Goal: Transaction & Acquisition: Book appointment/travel/reservation

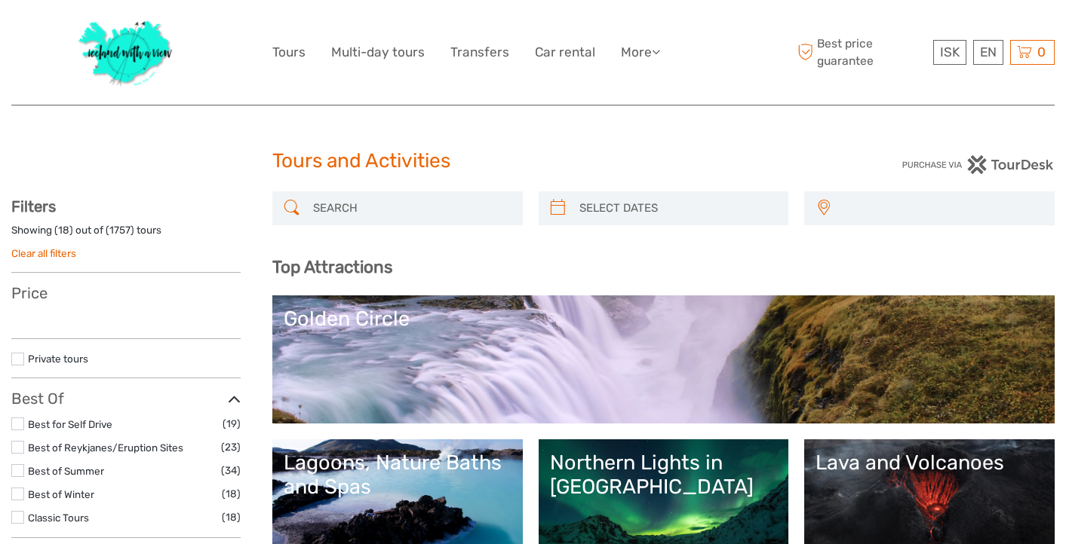
select select
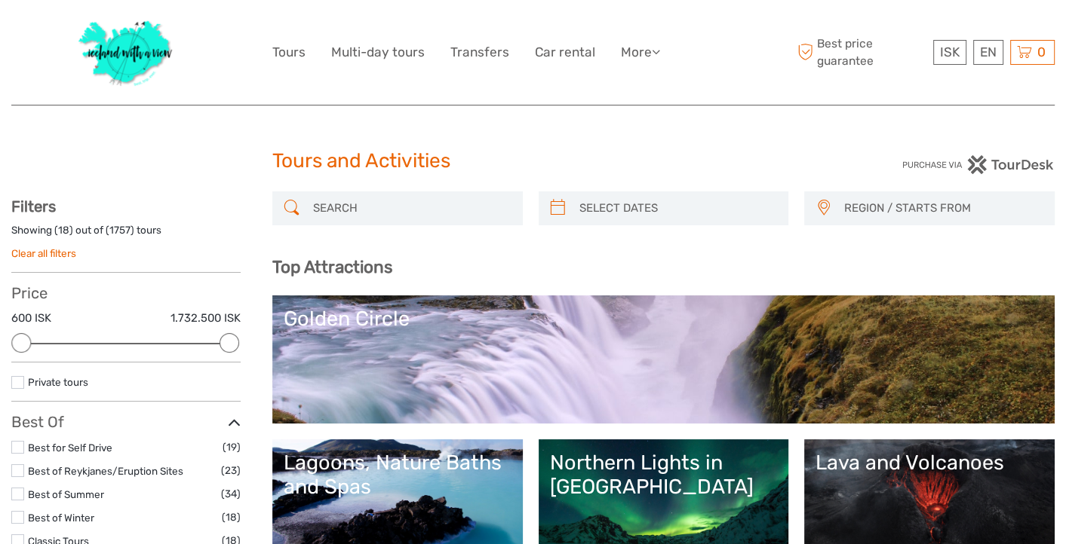
type input "08/09/2025"
click at [699, 204] on input "search" at bounding box center [677, 208] width 208 height 26
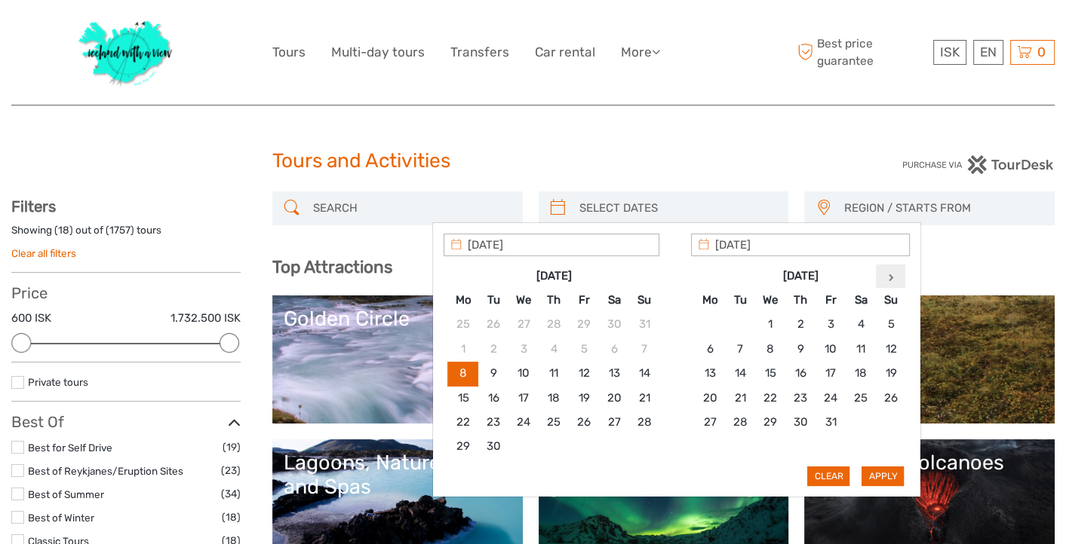
click at [894, 272] on th at bounding box center [891, 276] width 30 height 24
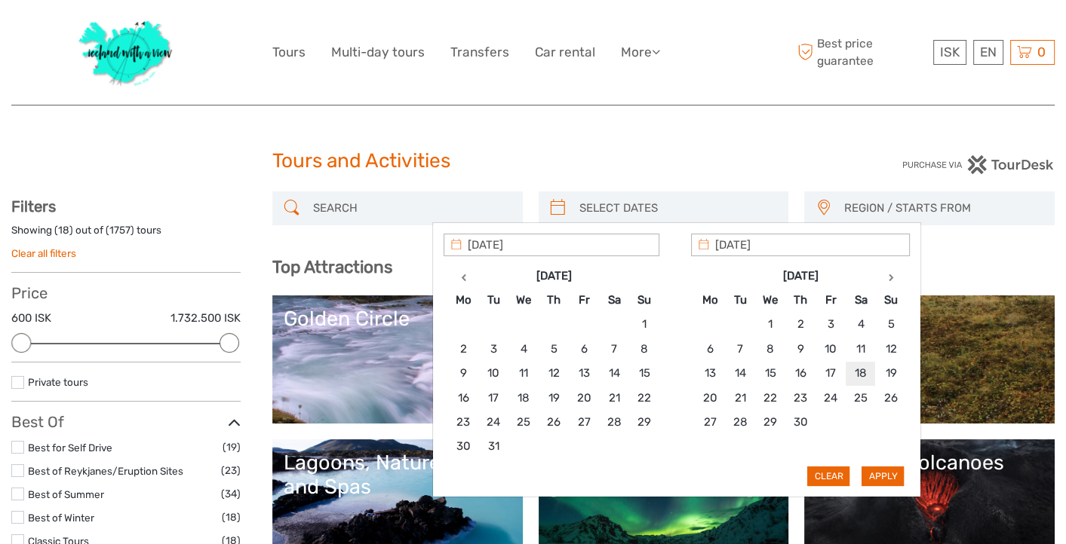
type input "18/04/2026"
type input "21/04/2026"
type input "18/04/2026"
click at [879, 468] on button "Apply" at bounding box center [882, 477] width 42 height 20
type input "18/04/2026 - 21/04/2026"
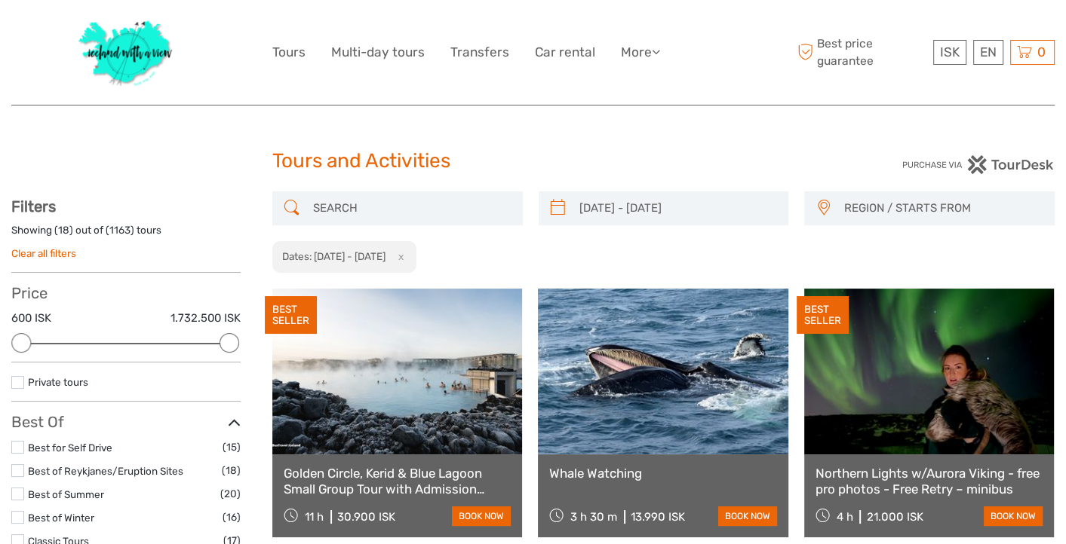
click at [863, 203] on span "REGION / STARTS FROM" at bounding box center [942, 208] width 210 height 25
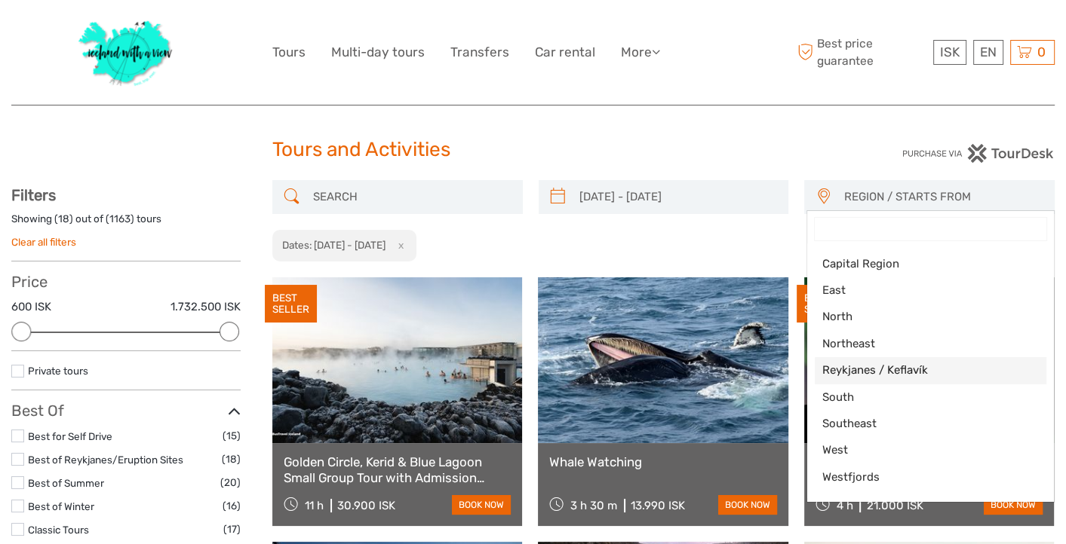
scroll to position [6, 0]
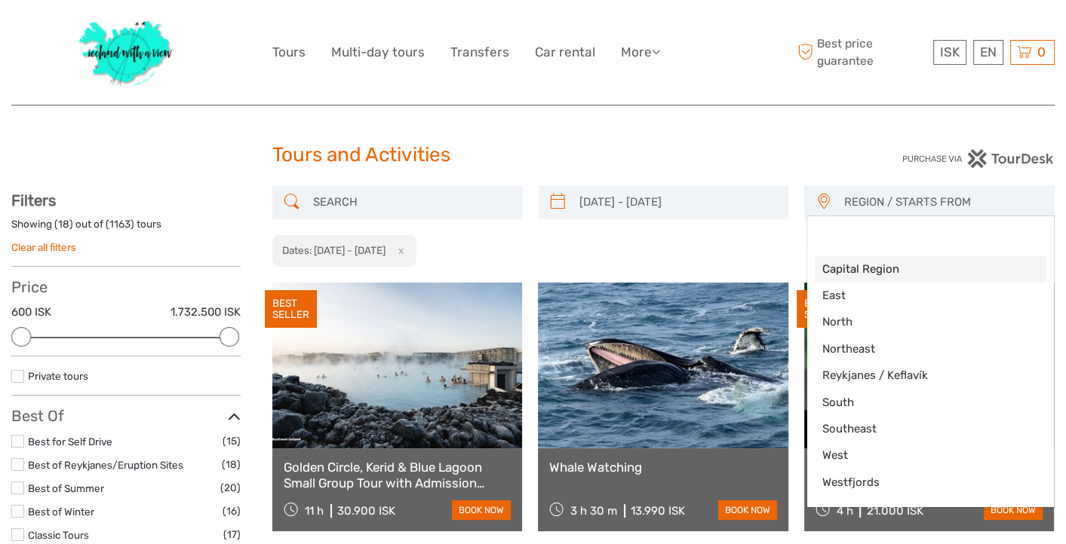
click at [868, 271] on span "Capital Region" at bounding box center [917, 270] width 191 height 16
select select "Capital Region"
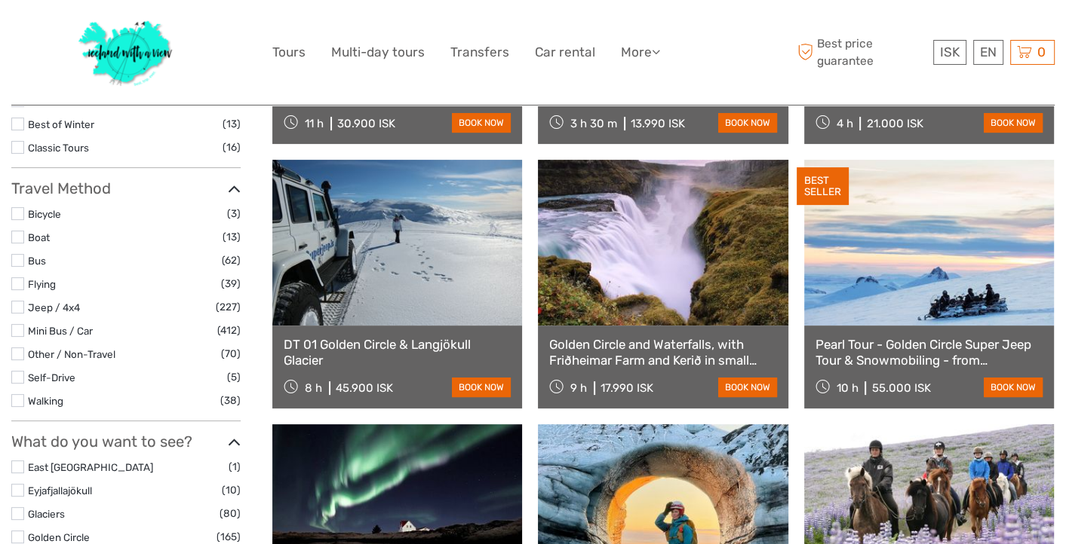
scroll to position [393, 0]
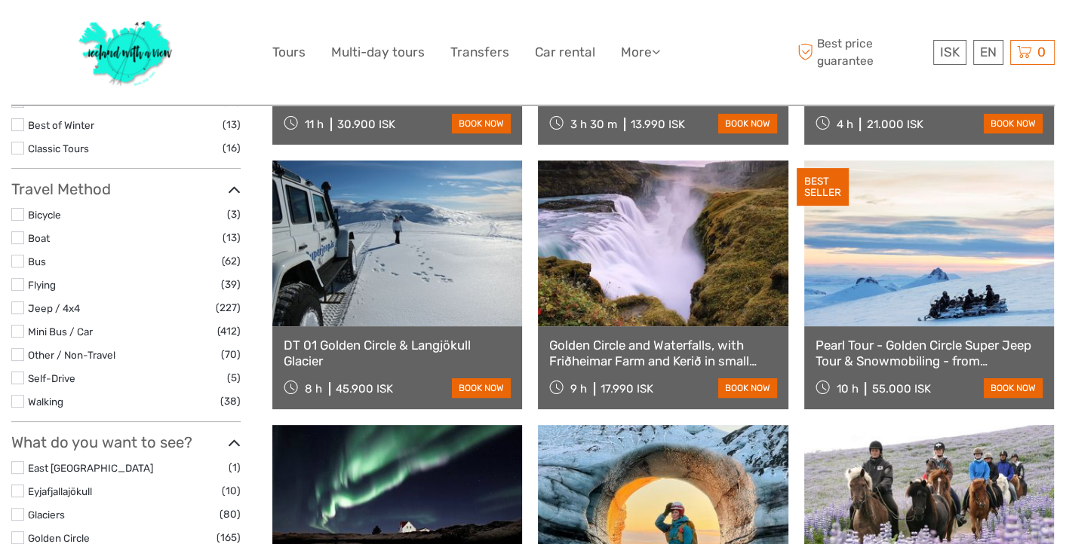
click at [20, 261] on label at bounding box center [17, 261] width 13 height 13
click at [0, 0] on input "checkbox" at bounding box center [0, 0] width 0 height 0
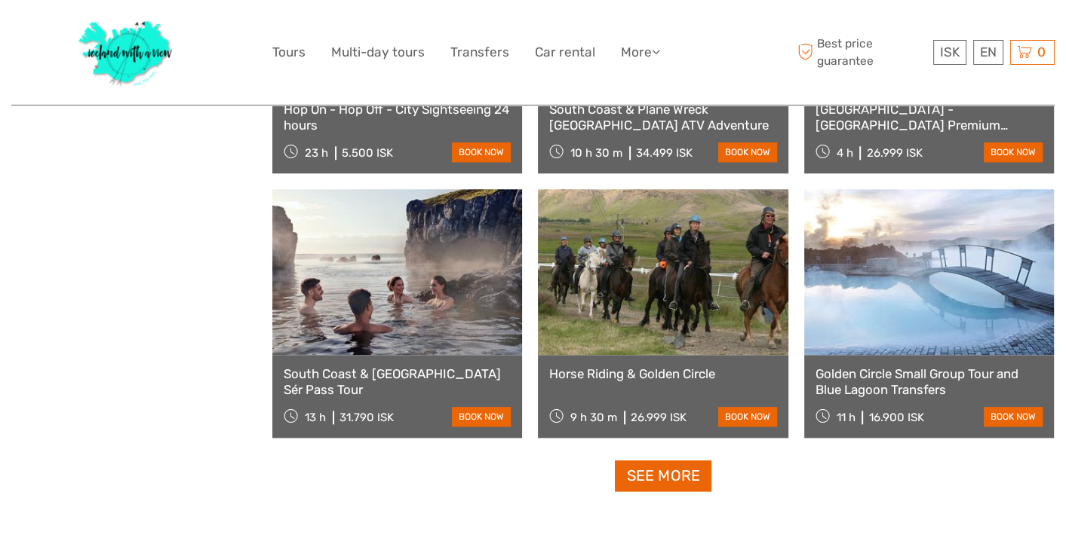
scroll to position [1424, 0]
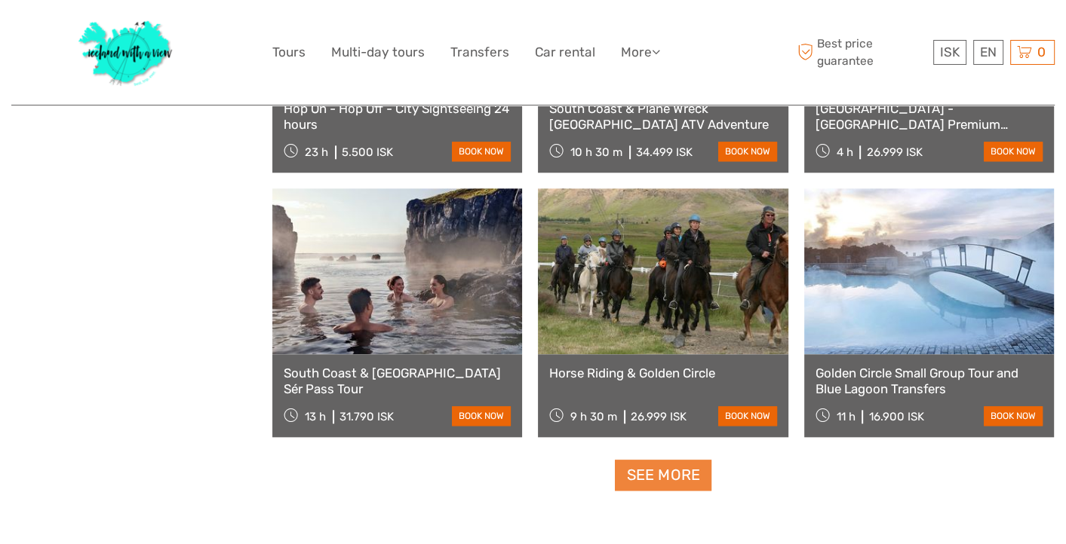
click at [668, 473] on link "See more" at bounding box center [663, 475] width 97 height 31
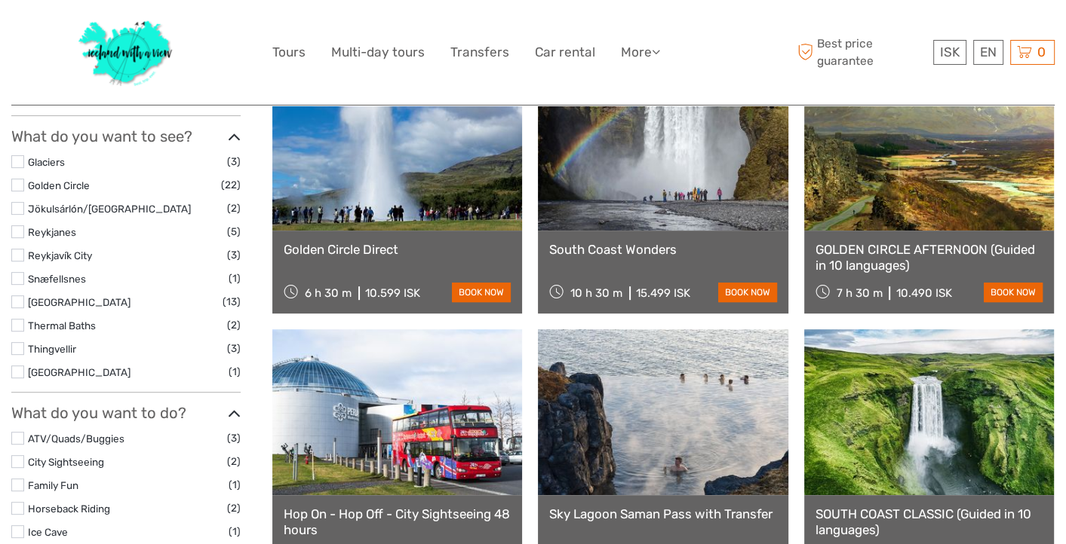
scroll to position [489, 0]
click at [19, 302] on label at bounding box center [17, 302] width 13 height 13
click at [0, 0] on input "checkbox" at bounding box center [0, 0] width 0 height 0
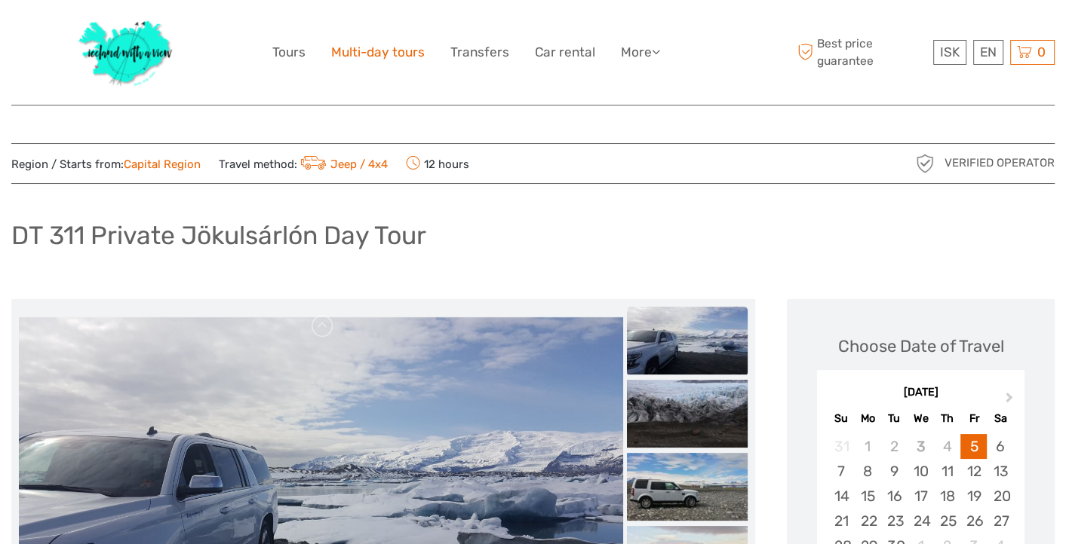
click at [377, 55] on link "Multi-day tours" at bounding box center [378, 52] width 94 height 22
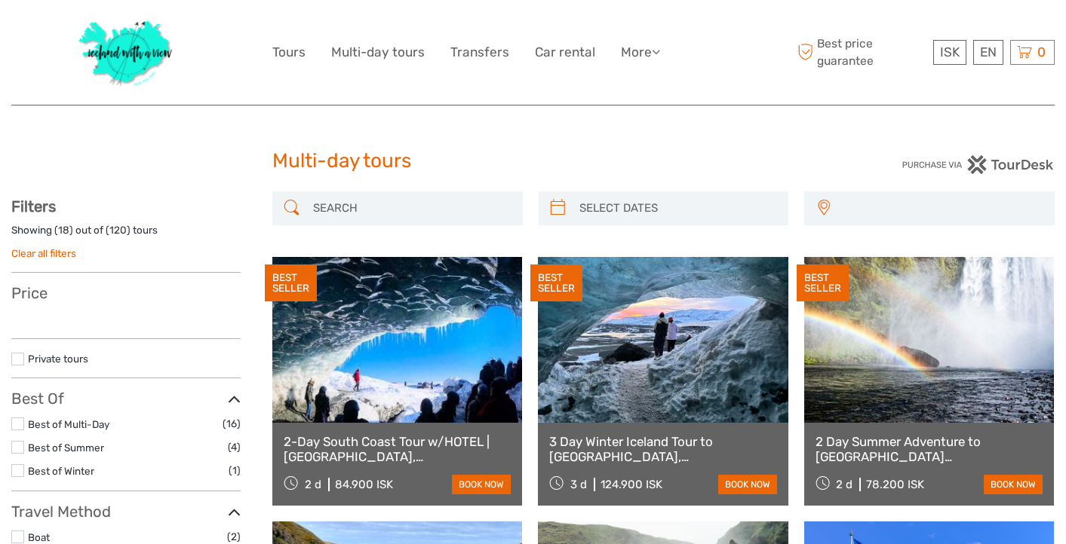
select select
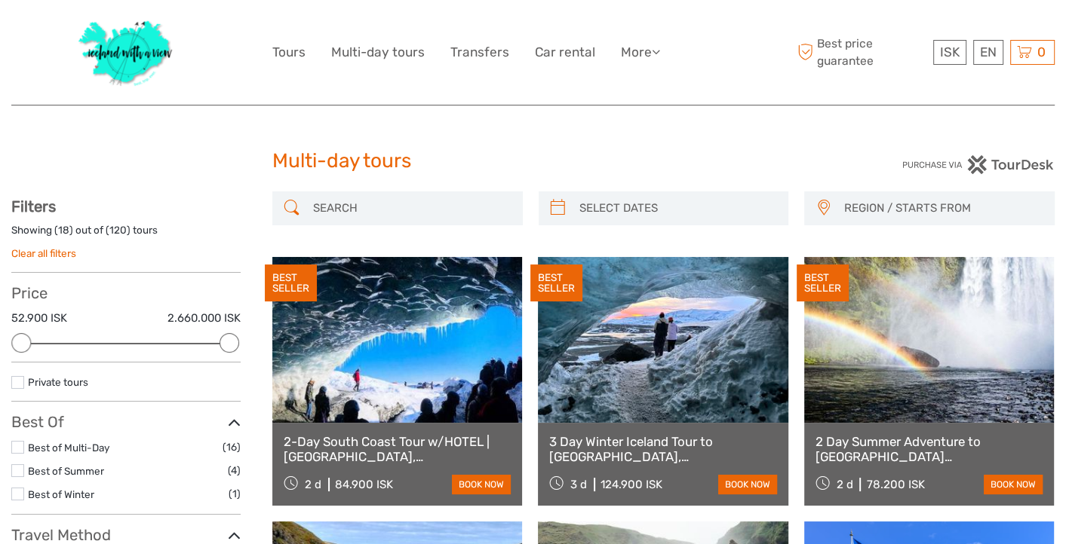
type input "08/09/2025"
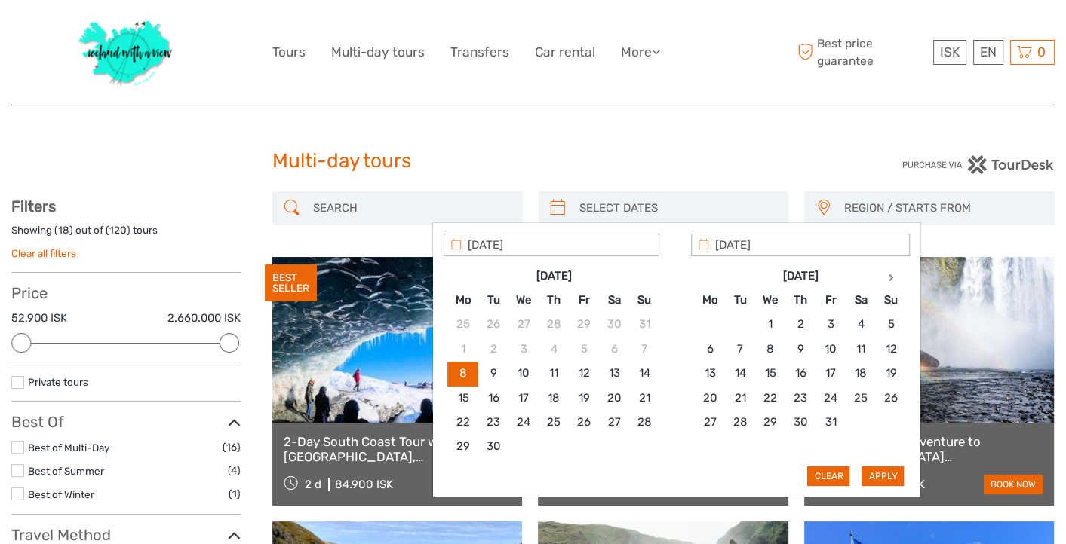
click at [619, 214] on input "search" at bounding box center [677, 208] width 208 height 26
click at [881, 275] on th at bounding box center [891, 276] width 30 height 24
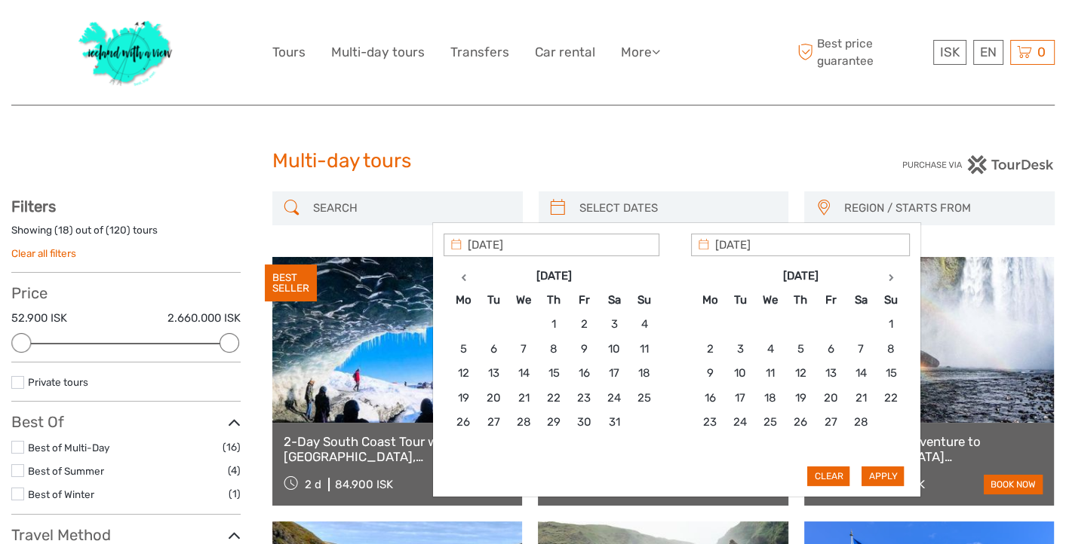
click at [881, 275] on th at bounding box center [891, 276] width 30 height 24
type input "18/03/2026"
type input "21/03/2026"
type input "18/03/2026"
click at [882, 469] on button "Apply" at bounding box center [882, 477] width 42 height 20
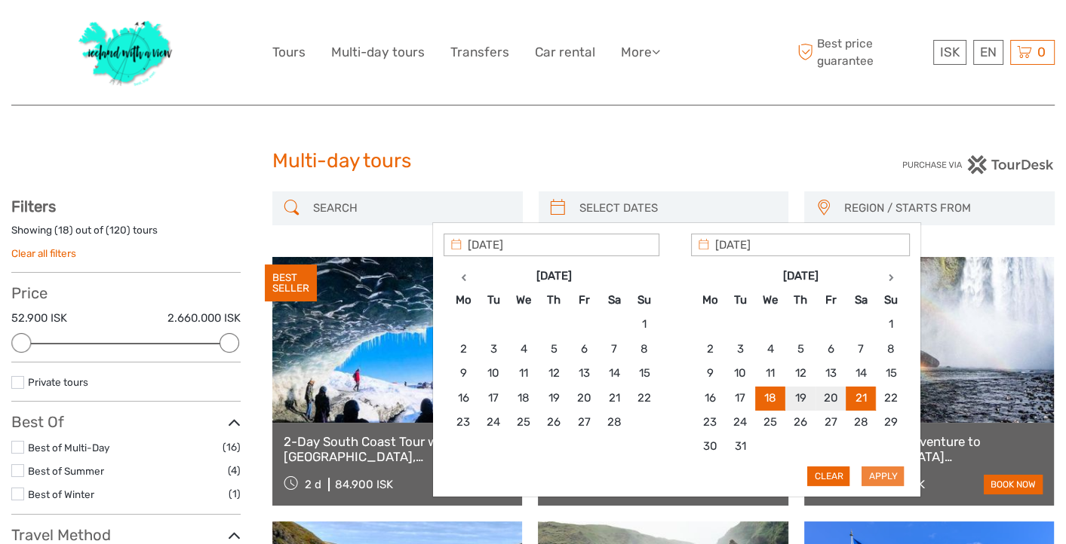
type input "[DATE] - [DATE]"
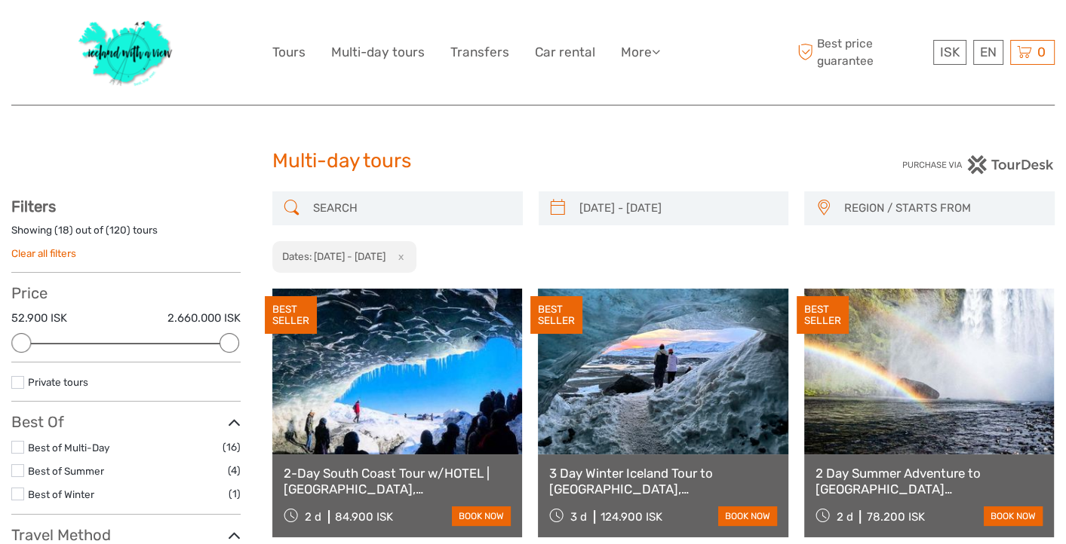
scroll to position [45, 0]
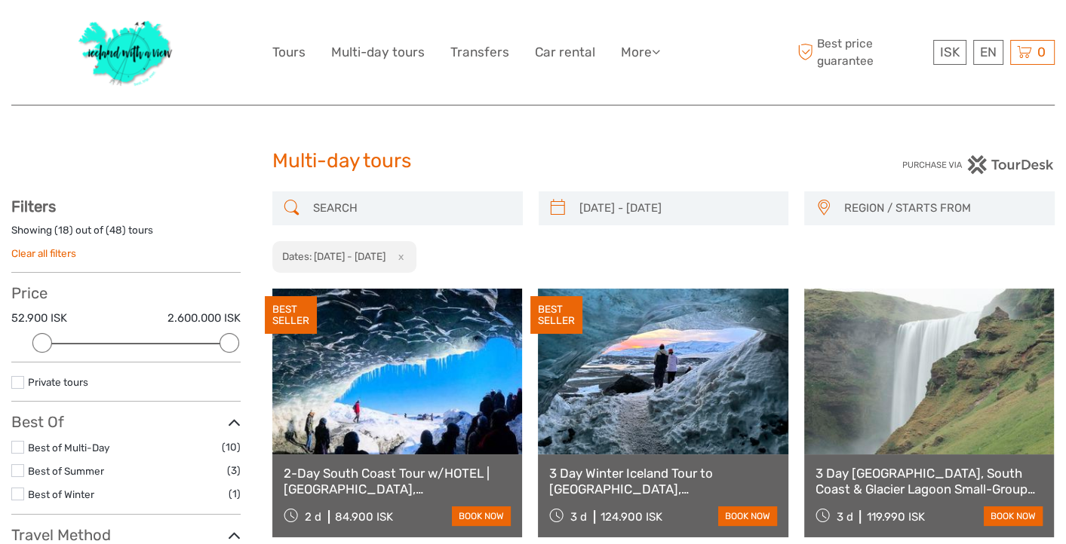
click at [869, 219] on span "REGION / STARTS FROM" at bounding box center [942, 208] width 210 height 25
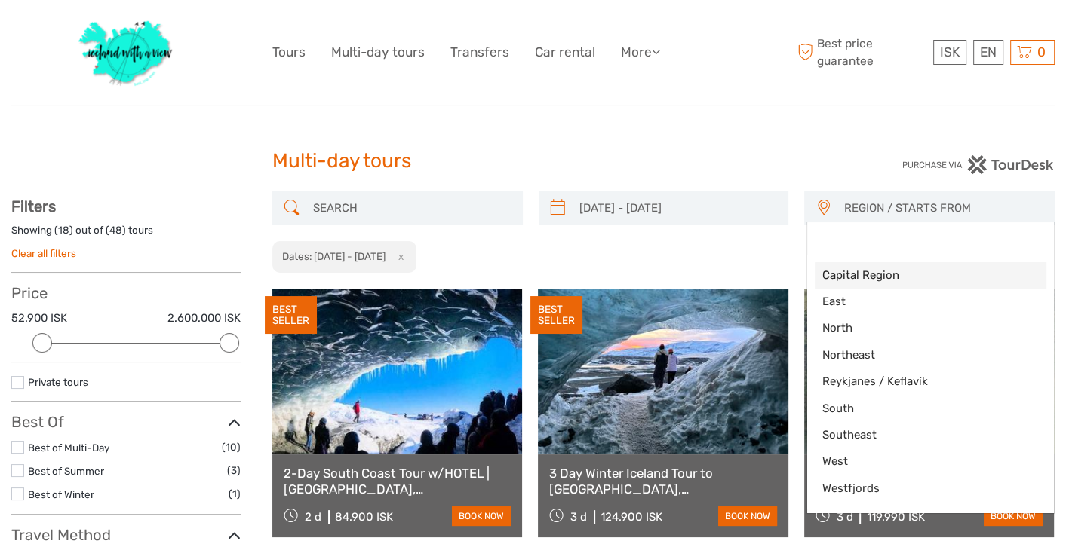
click at [854, 266] on link "Capital Region" at bounding box center [930, 275] width 232 height 26
select select "Capital Region"
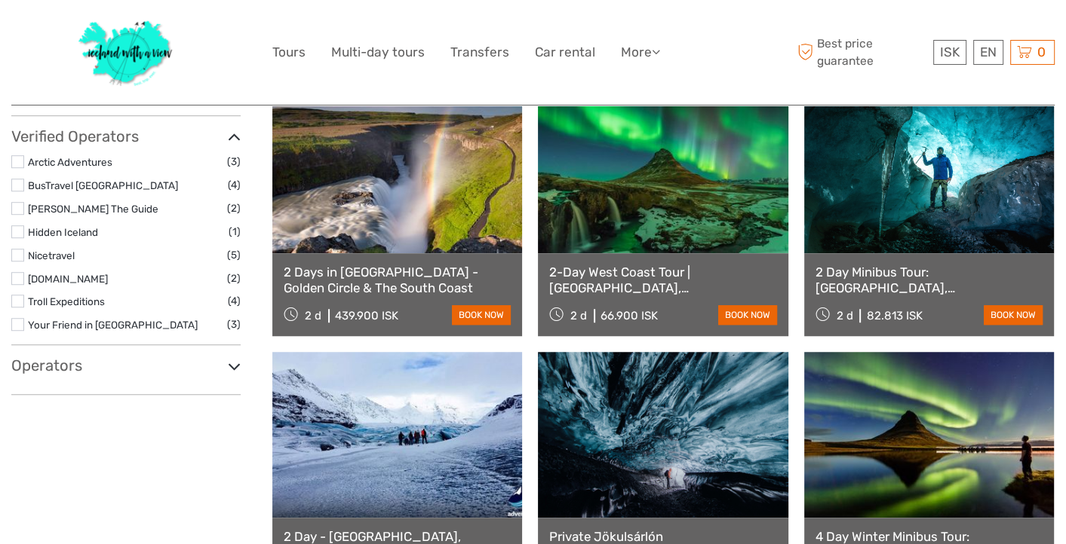
scroll to position [995, 0]
click at [691, 155] on link at bounding box center [663, 170] width 250 height 166
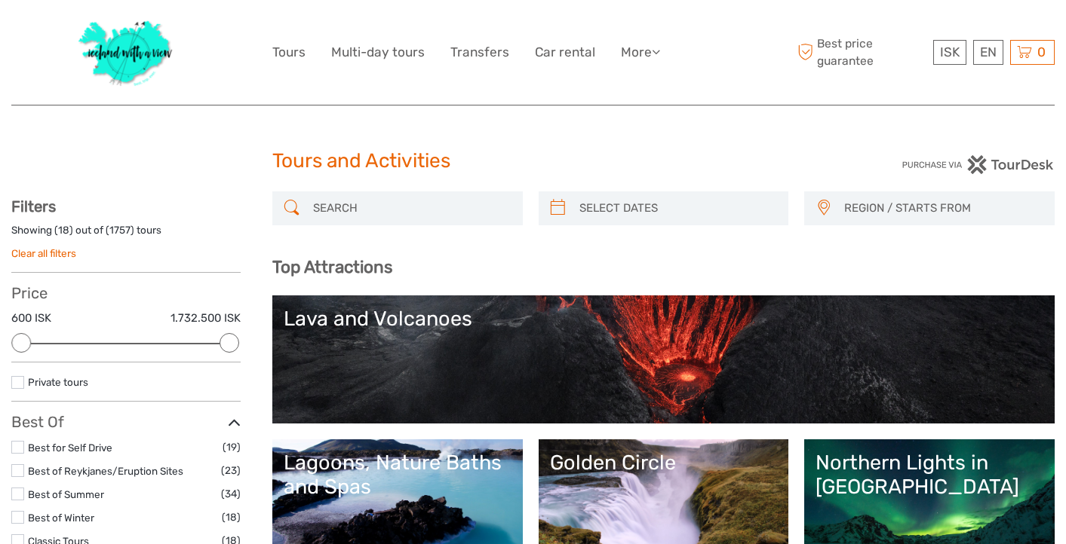
select select
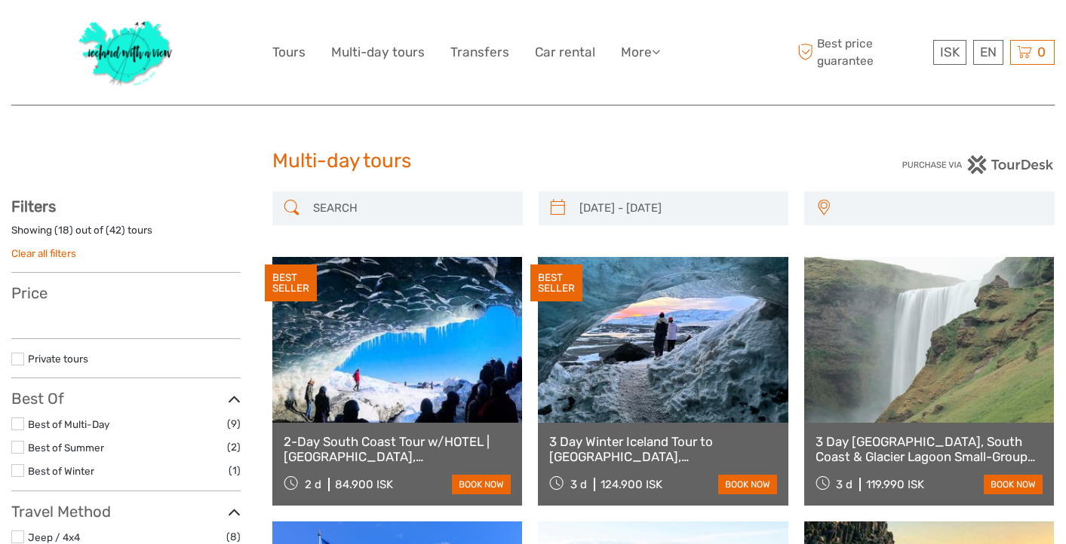
type input "[DATE] - [DATE]"
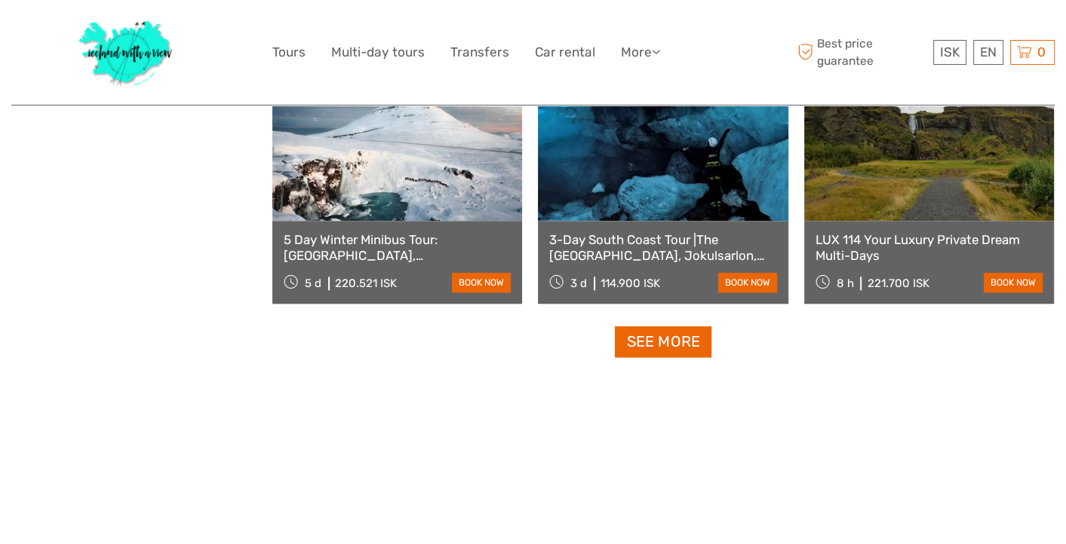
scroll to position [1574, 0]
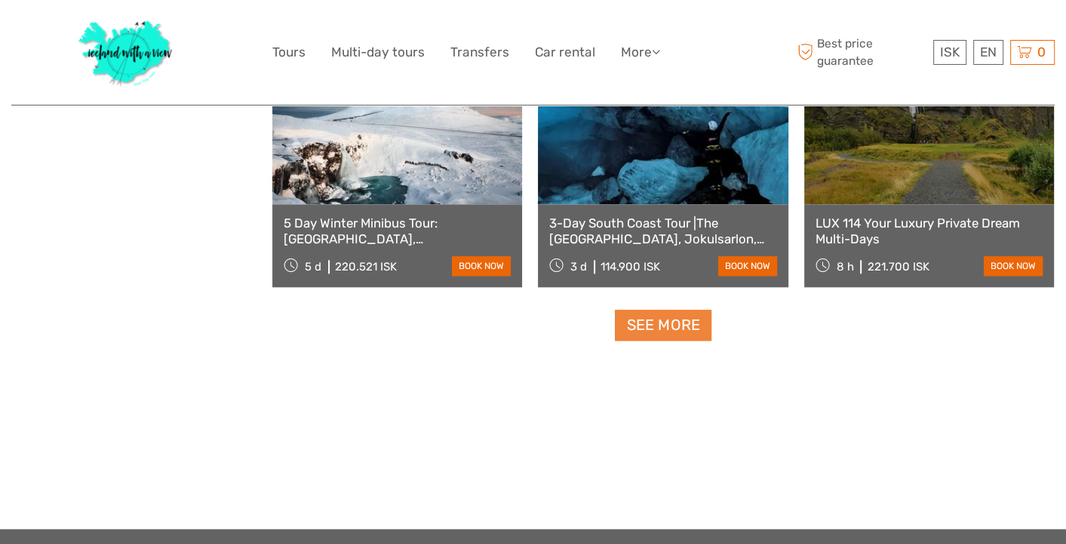
click at [688, 320] on link "See more" at bounding box center [663, 325] width 97 height 31
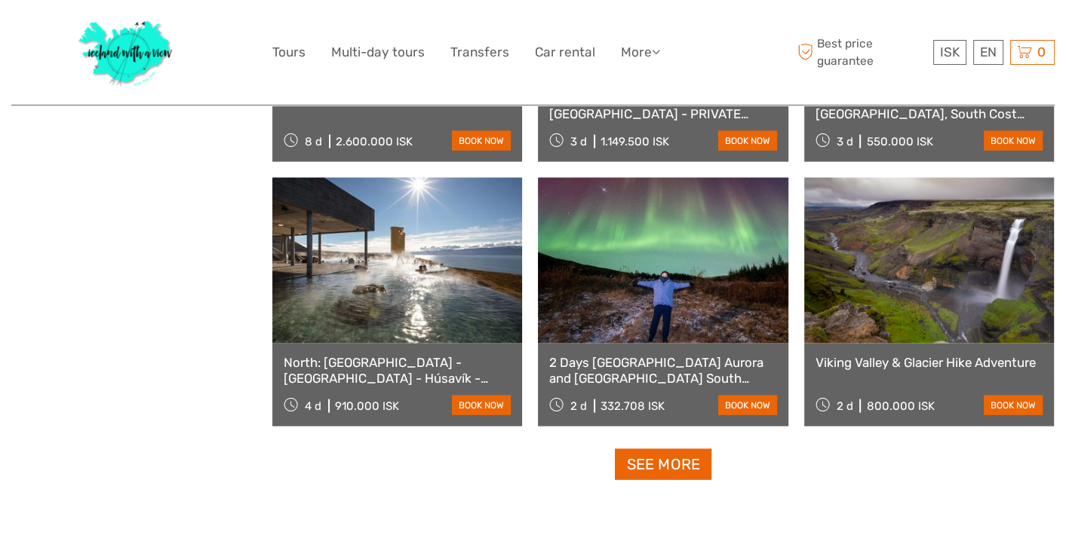
scroll to position [3040, 0]
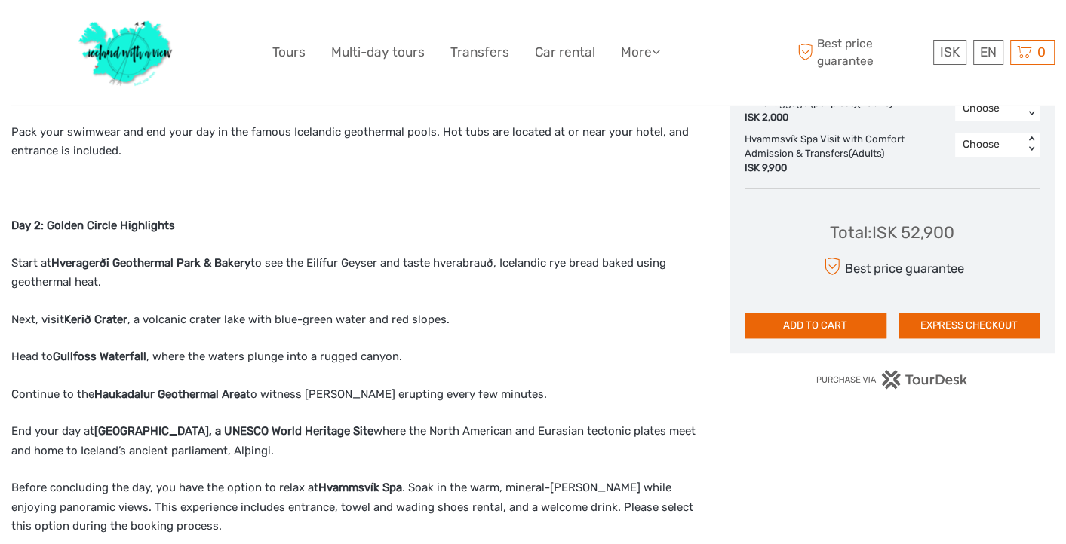
scroll to position [1022, 0]
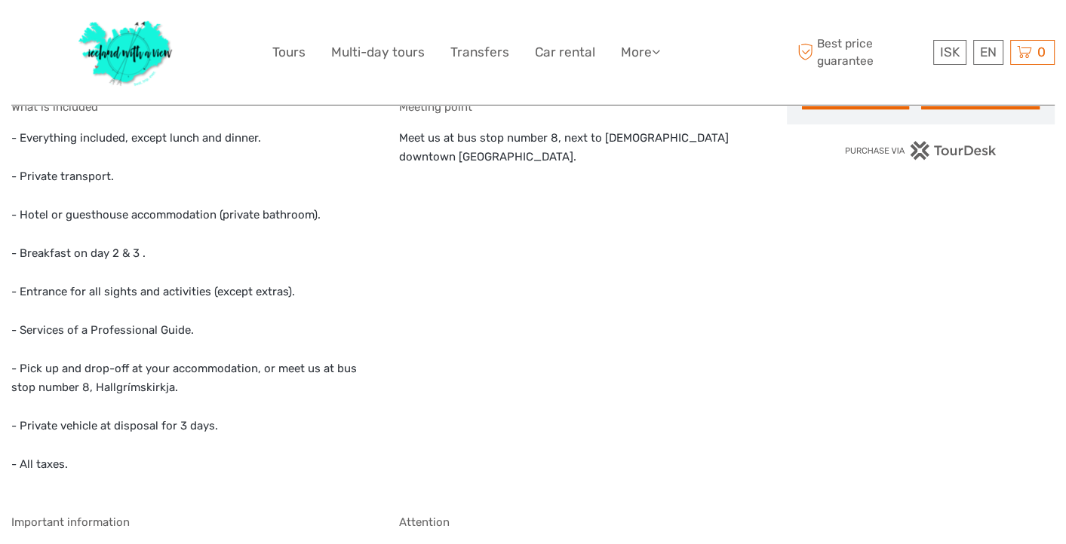
scroll to position [987, 0]
click at [137, 392] on p "- Everything included, except lunch and dinner. - Private transport. - Hotel or…" at bounding box center [189, 303] width 356 height 346
copy p "Hallgrímskirkja"
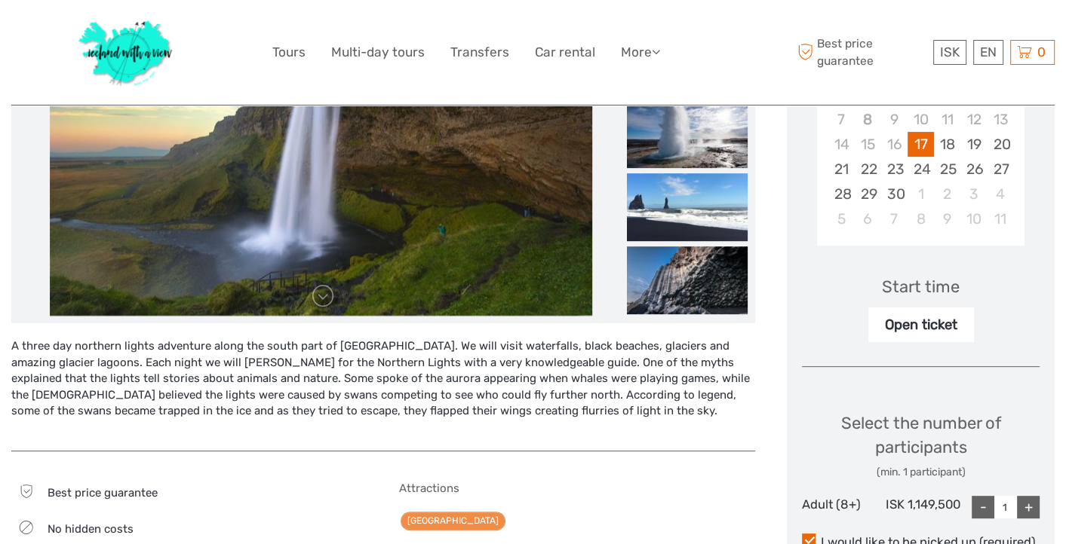
scroll to position [0, 0]
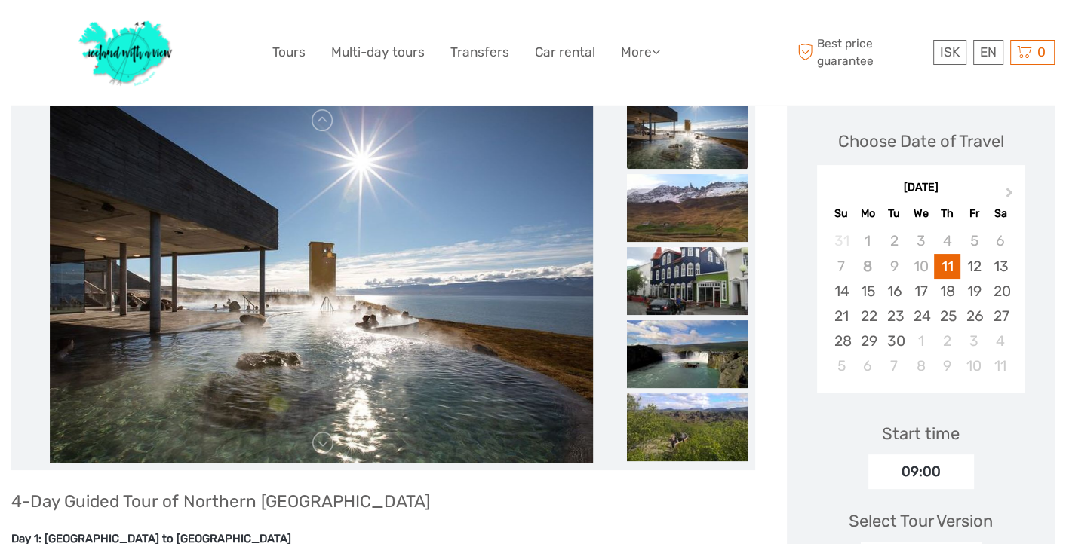
scroll to position [202, 0]
click at [685, 128] on img at bounding box center [687, 135] width 121 height 68
click at [689, 189] on img at bounding box center [687, 208] width 121 height 68
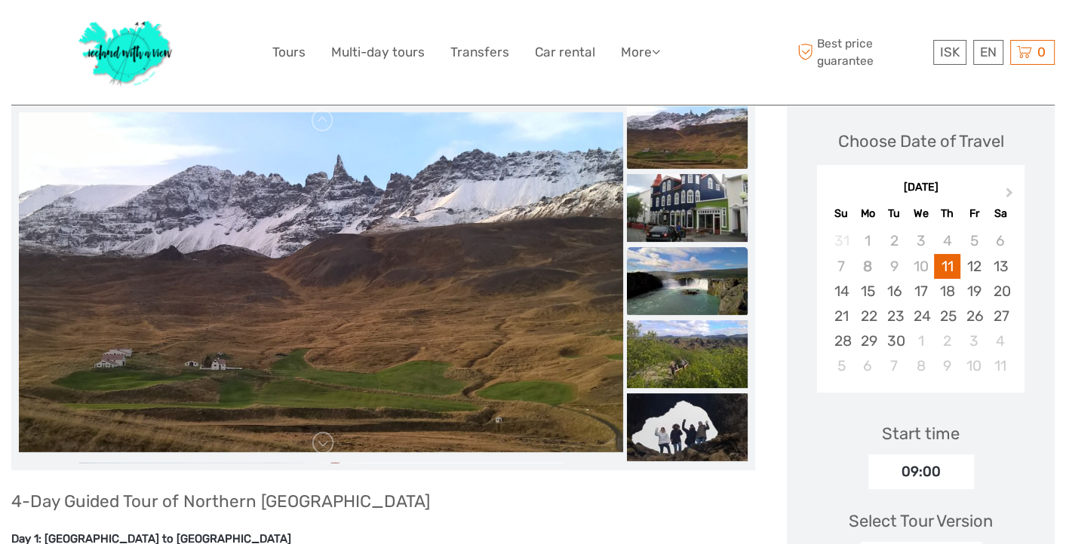
click at [685, 267] on img at bounding box center [687, 281] width 121 height 68
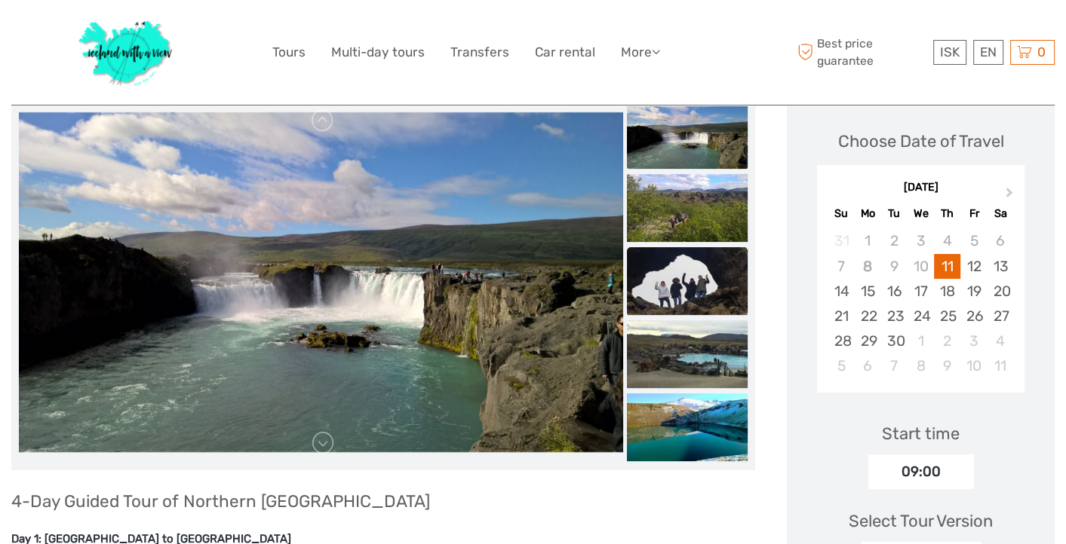
click at [702, 286] on img at bounding box center [687, 281] width 121 height 68
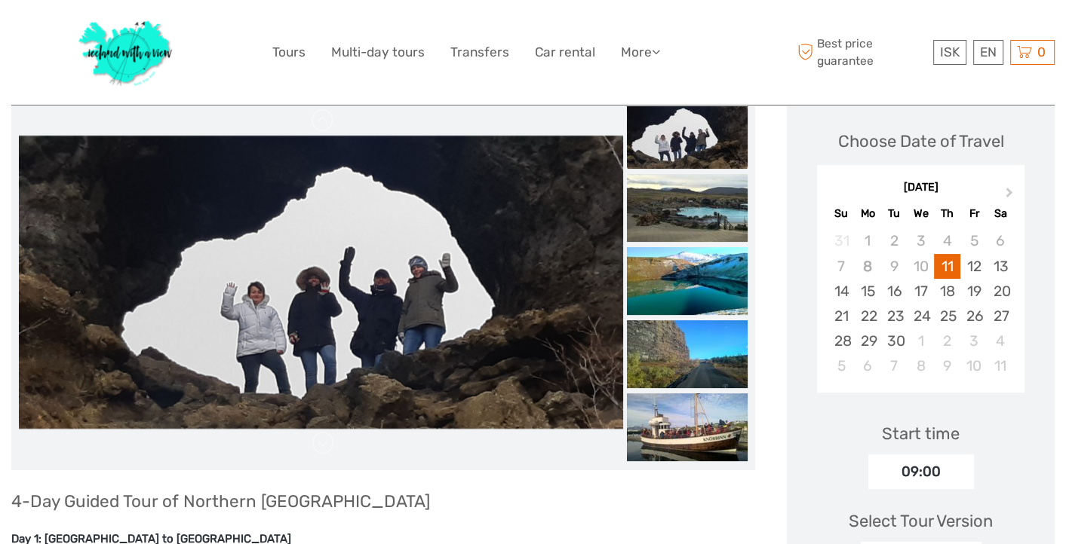
click at [702, 286] on img at bounding box center [687, 281] width 121 height 68
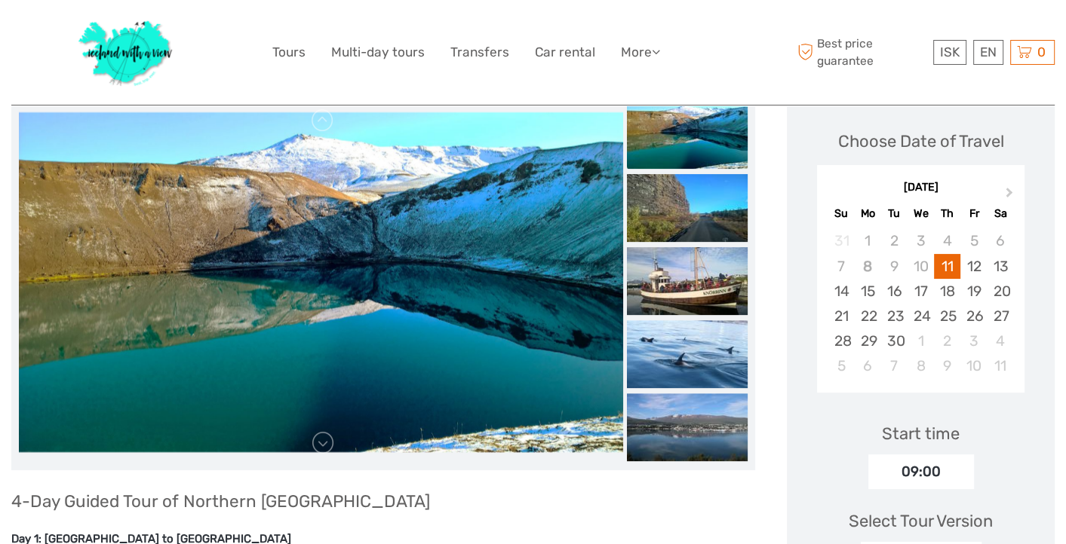
click at [702, 286] on img at bounding box center [687, 281] width 121 height 68
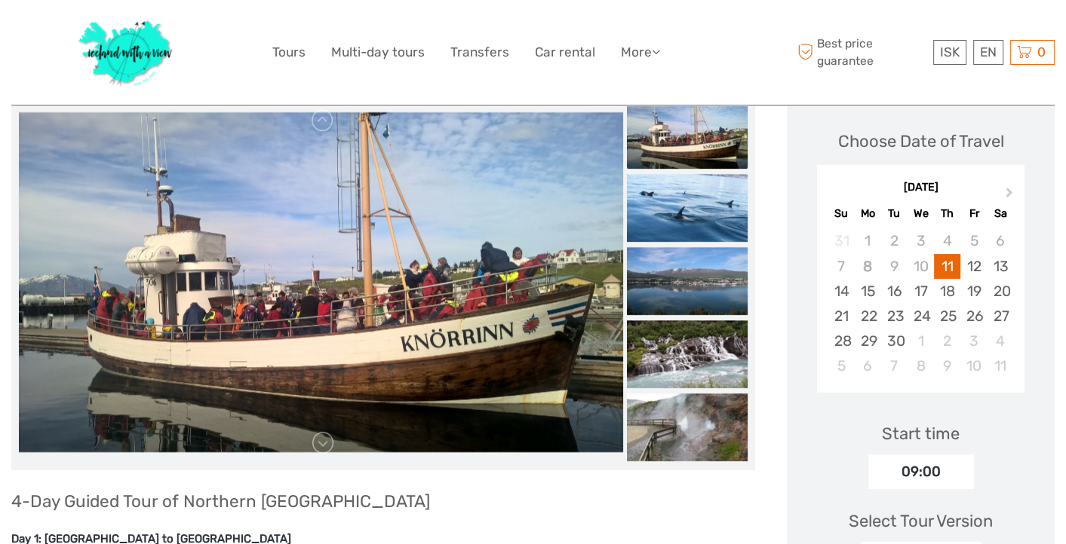
click at [702, 286] on img at bounding box center [687, 281] width 121 height 68
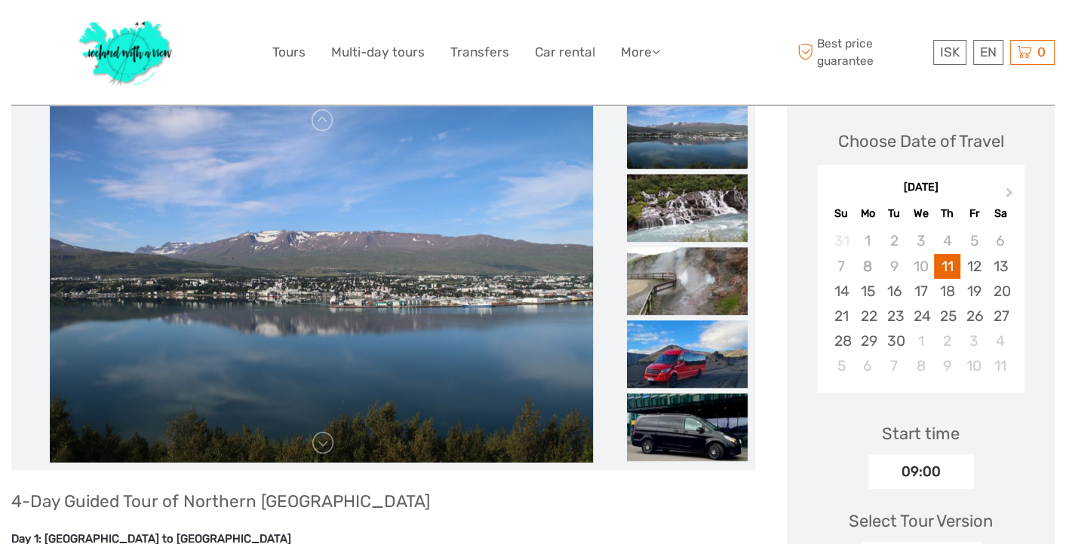
click at [702, 286] on img at bounding box center [687, 281] width 121 height 68
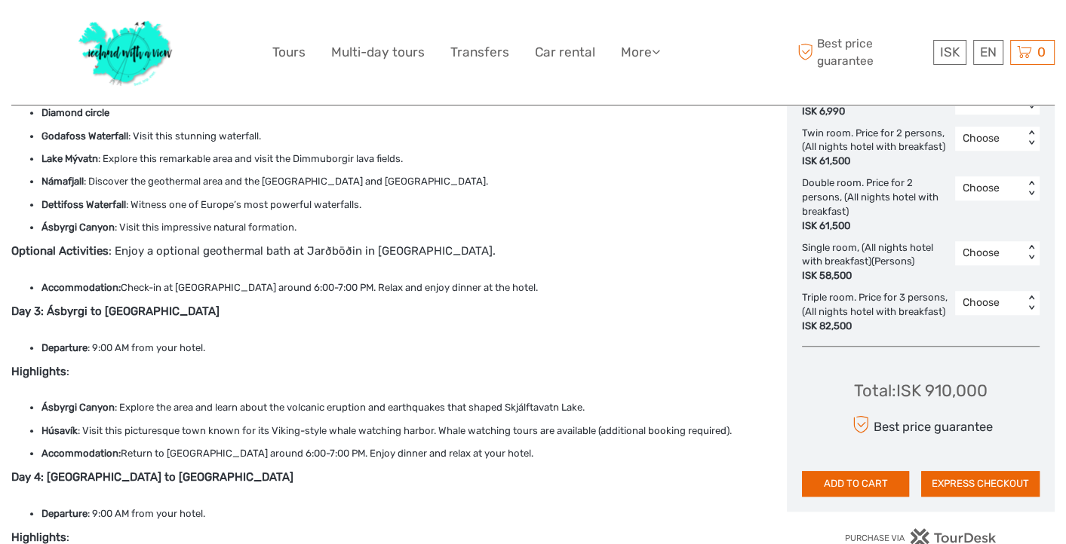
scroll to position [1078, 0]
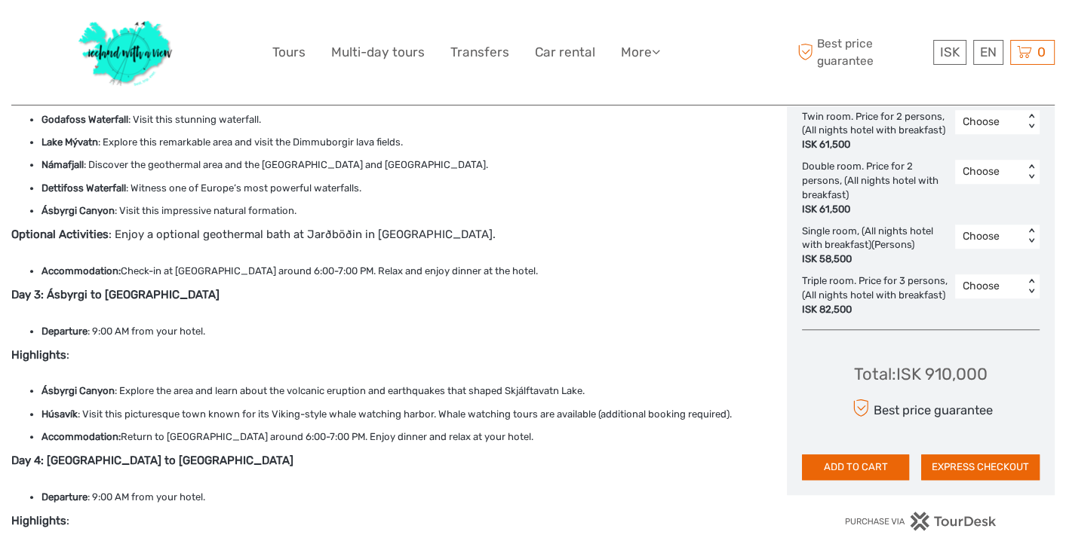
click at [66, 454] on strong "Day 4: [GEOGRAPHIC_DATA] to [GEOGRAPHIC_DATA]" at bounding box center [152, 461] width 282 height 14
copy strong "[GEOGRAPHIC_DATA]"
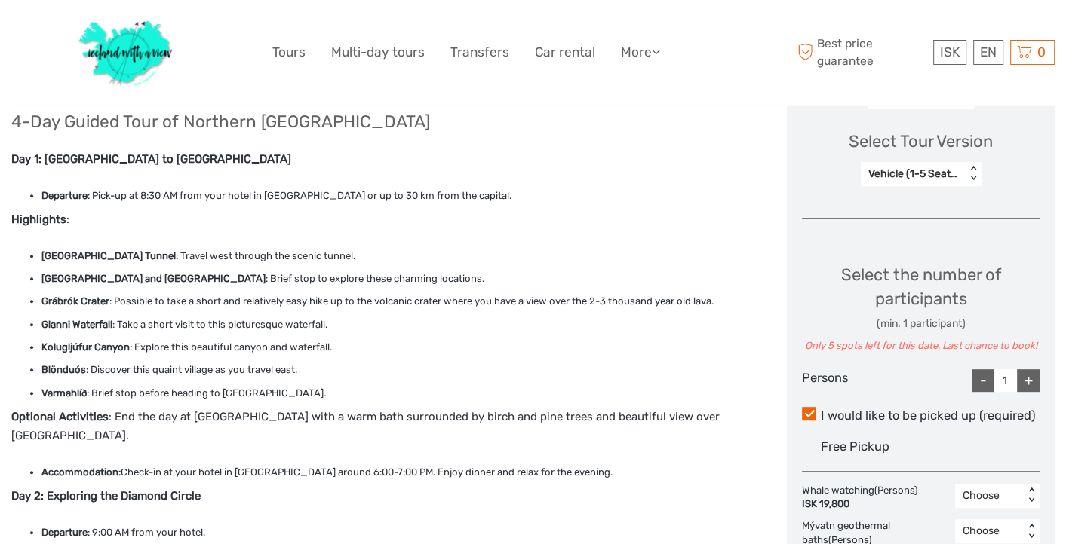
scroll to position [585, 0]
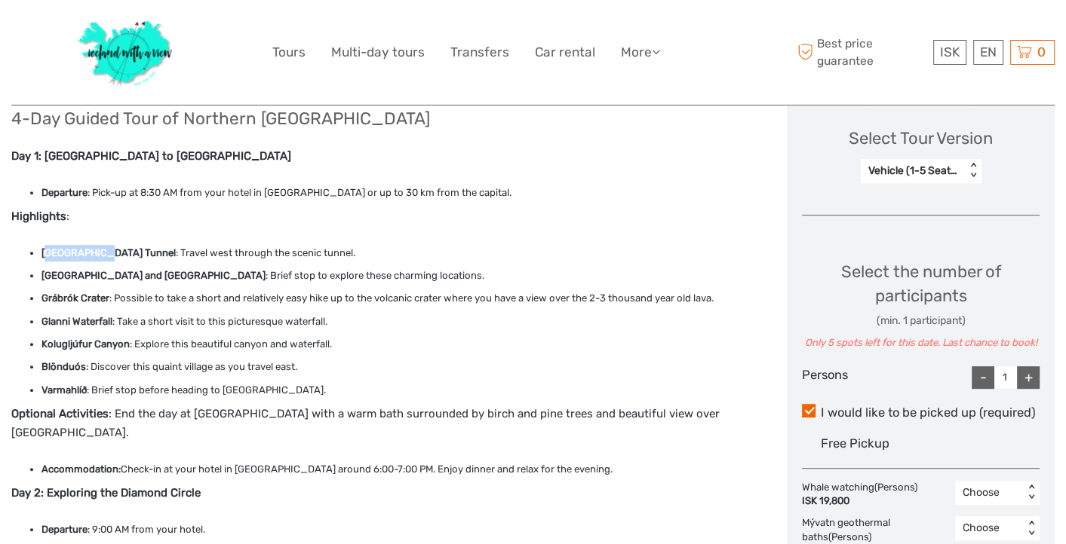
drag, startPoint x: 45, startPoint y: 251, endPoint x: 97, endPoint y: 248, distance: 51.4
click at [97, 248] on strong "[GEOGRAPHIC_DATA] Tunnel" at bounding box center [108, 252] width 134 height 11
drag, startPoint x: 42, startPoint y: 252, endPoint x: 121, endPoint y: 251, distance: 79.2
click at [121, 251] on strong "[GEOGRAPHIC_DATA] Tunnel" at bounding box center [108, 252] width 134 height 11
copy strong "Hvalfjörður Tunne"
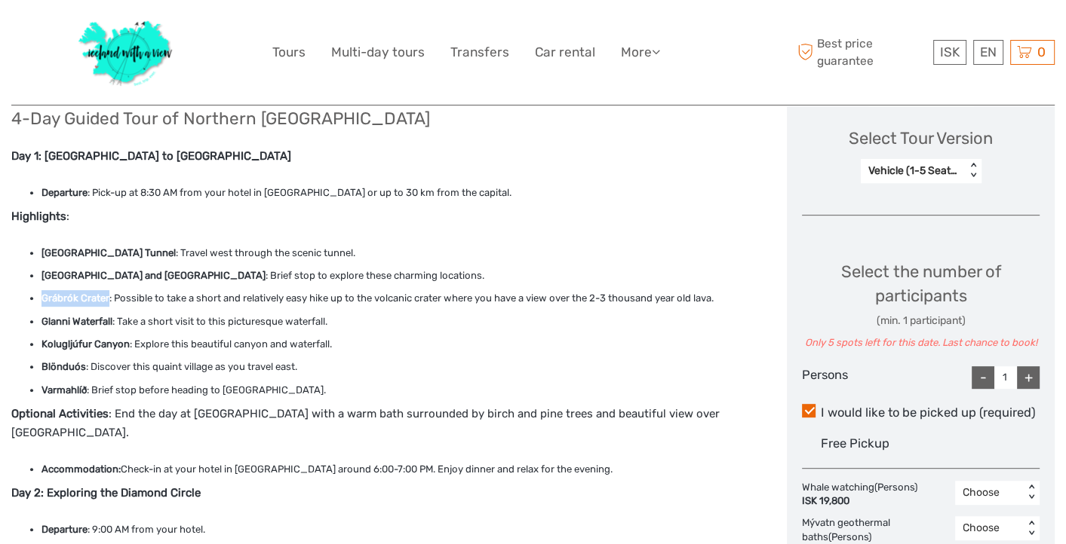
drag, startPoint x: 43, startPoint y: 298, endPoint x: 109, endPoint y: 298, distance: 65.6
click at [109, 298] on li "Grábrók Crater : Possible to take a short and relatively easy hike up to the vo…" at bounding box center [397, 298] width 713 height 17
copy strong "Grábrók Crater"
click at [57, 370] on strong "Blönduós" at bounding box center [63, 366] width 44 height 11
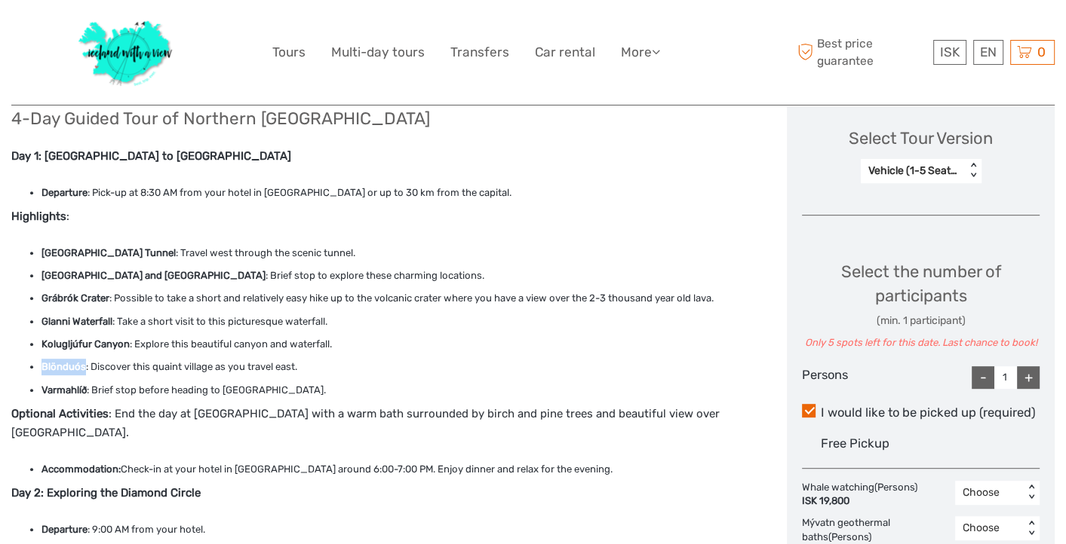
copy strong "Blönduós"
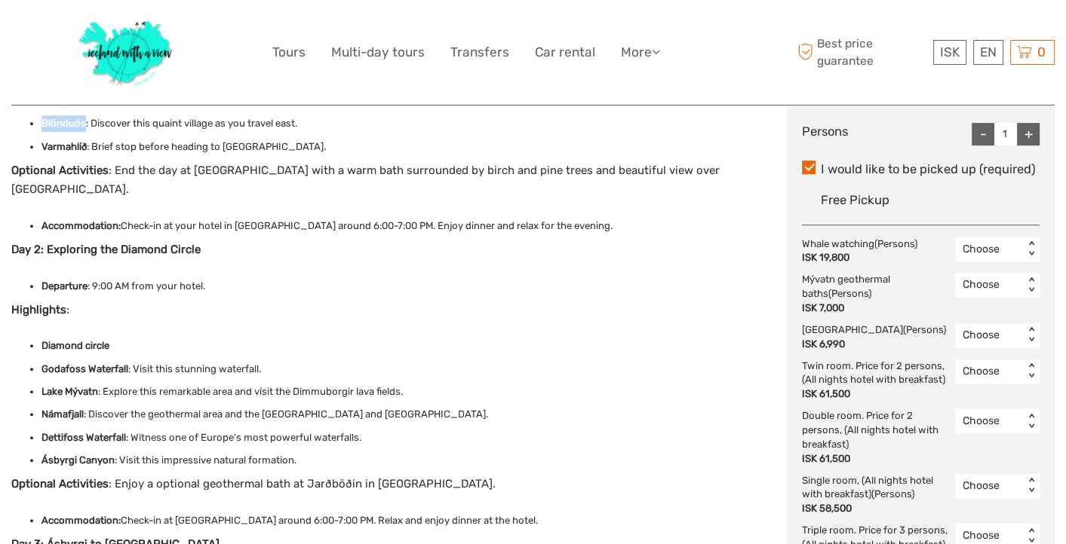
scroll to position [830, 0]
click at [252, 217] on li "Accommodation: Check-in at your hotel in Akureyri around 6:00-7:00 PM. Enjoy di…" at bounding box center [397, 225] width 713 height 17
copy li "[GEOGRAPHIC_DATA]"
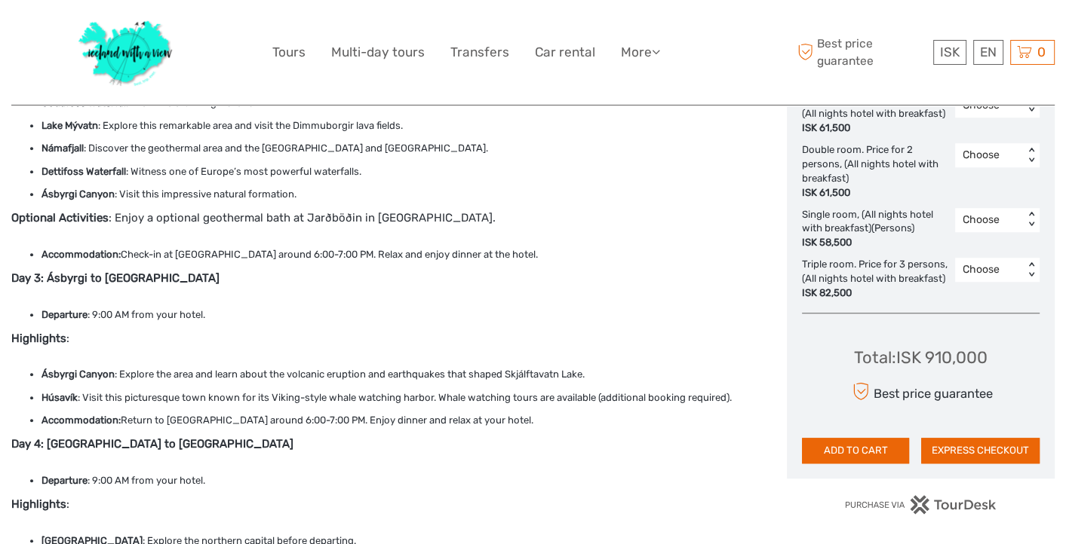
scroll to position [1104, 0]
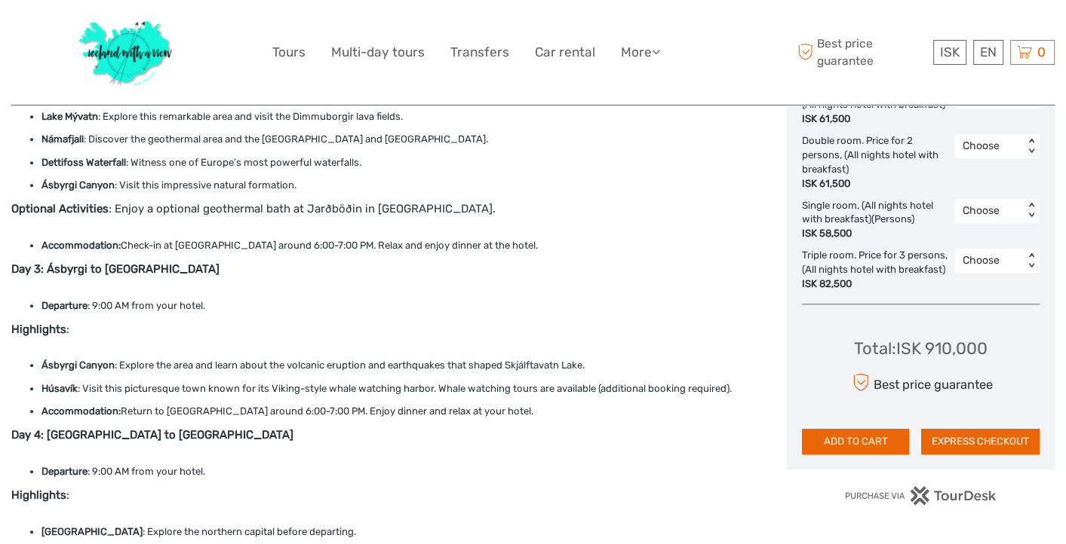
click at [241, 238] on li "Accommodation: Check-in at Hotel Skúlagarður around 6:00-7:00 PM. Relax and enj…" at bounding box center [397, 246] width 713 height 17
copy li "Skúlagarður"
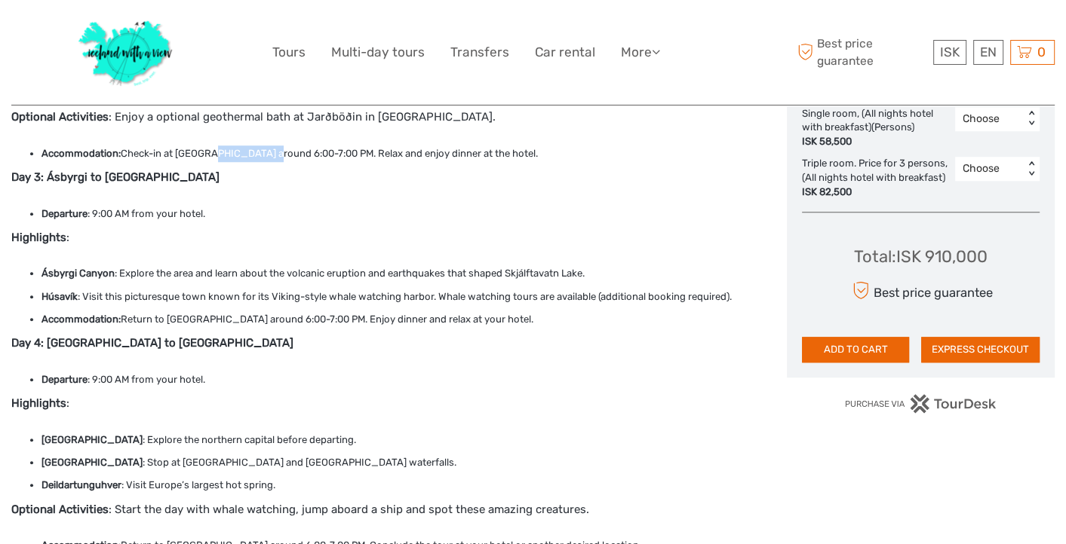
scroll to position [1207, 0]
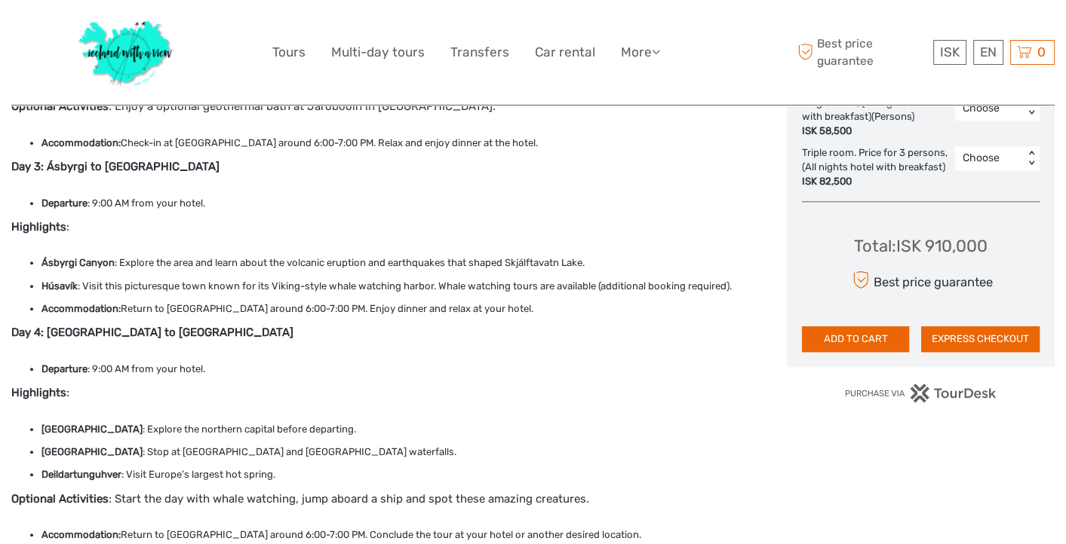
click at [59, 326] on strong "Day 4: [GEOGRAPHIC_DATA] to [GEOGRAPHIC_DATA]" at bounding box center [152, 333] width 282 height 14
copy strong "[GEOGRAPHIC_DATA]"
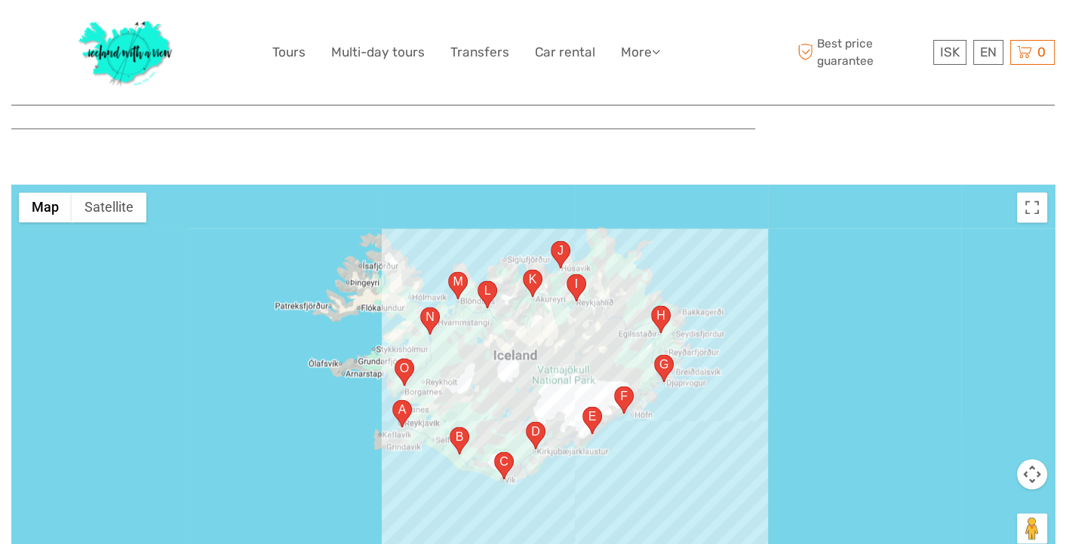
scroll to position [2243, 0]
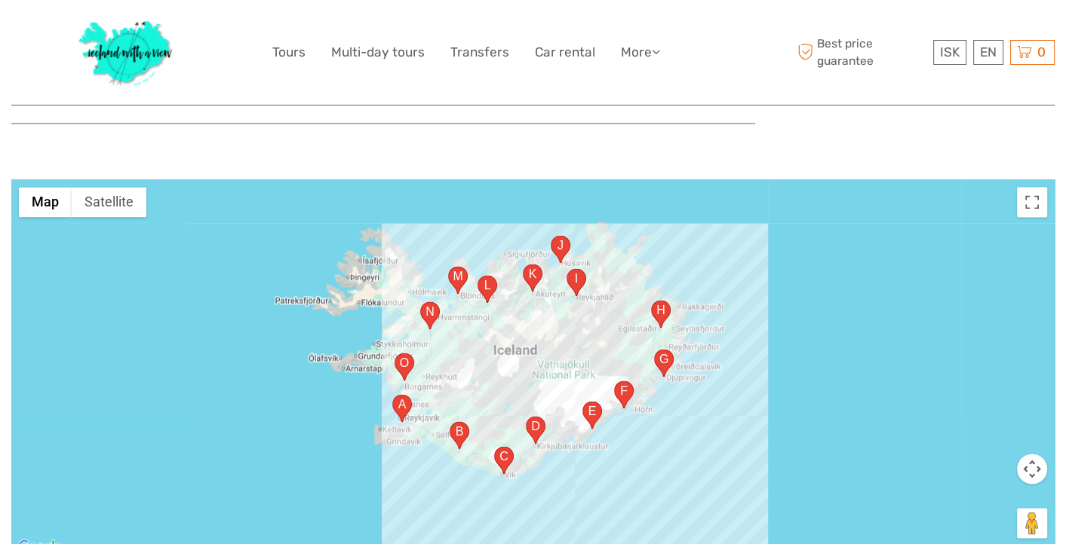
click at [477, 275] on area "Krossanes, 561, Iceland" at bounding box center [477, 275] width 0 height 0
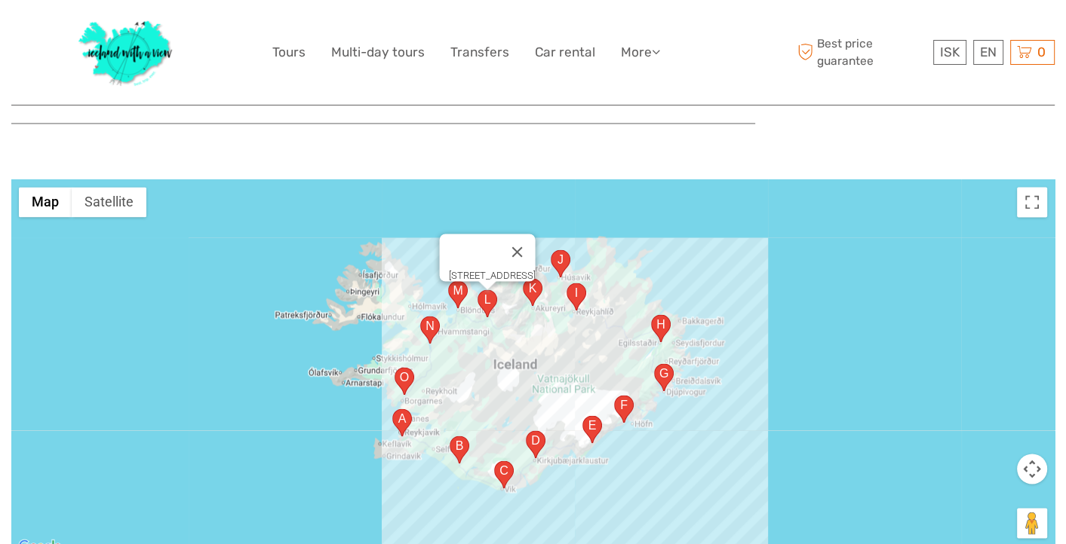
click at [566, 283] on area "Hringvegur, 660, Iceland" at bounding box center [566, 283] width 0 height 0
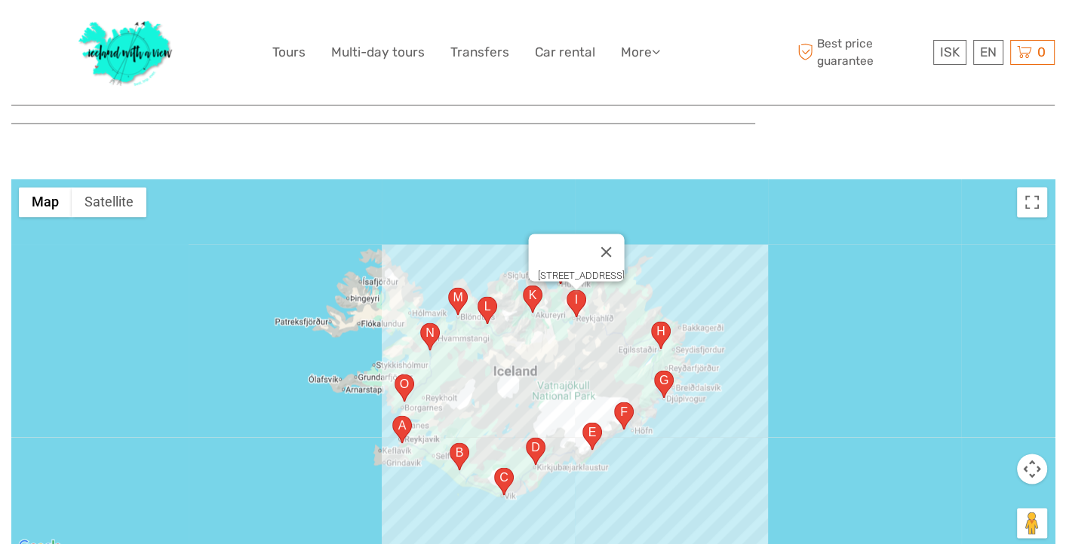
click at [614, 402] on area "Nýpugarðar, 781, Iceland" at bounding box center [614, 402] width 0 height 0
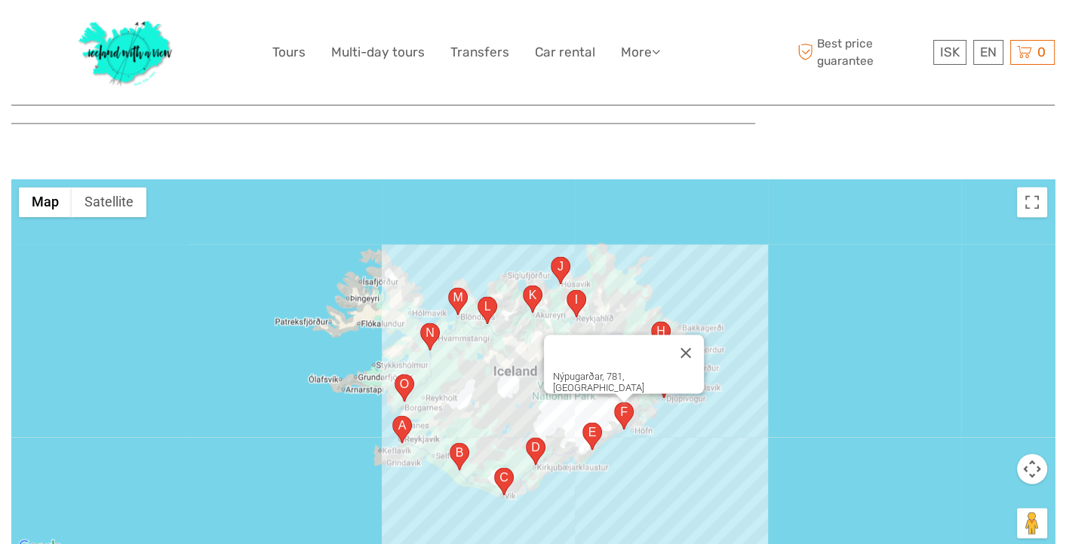
click at [582, 422] on area "Þjóðvegur, 785, Iceland" at bounding box center [582, 422] width 0 height 0
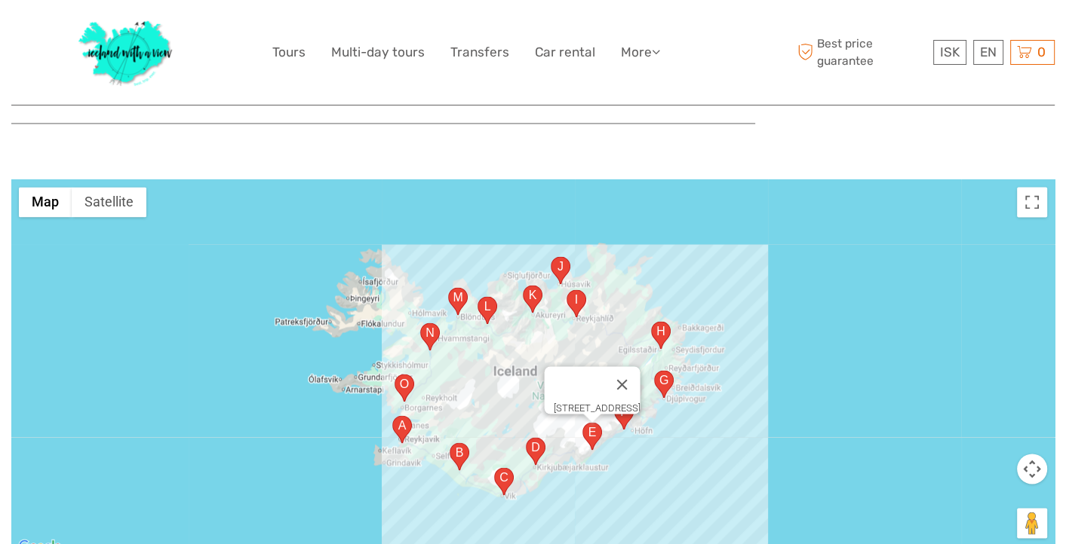
click at [526, 437] on area "Þjóðvegur, 881, Iceland" at bounding box center [526, 437] width 0 height 0
click at [494, 468] on area "1, 871, Iceland" at bounding box center [494, 468] width 0 height 0
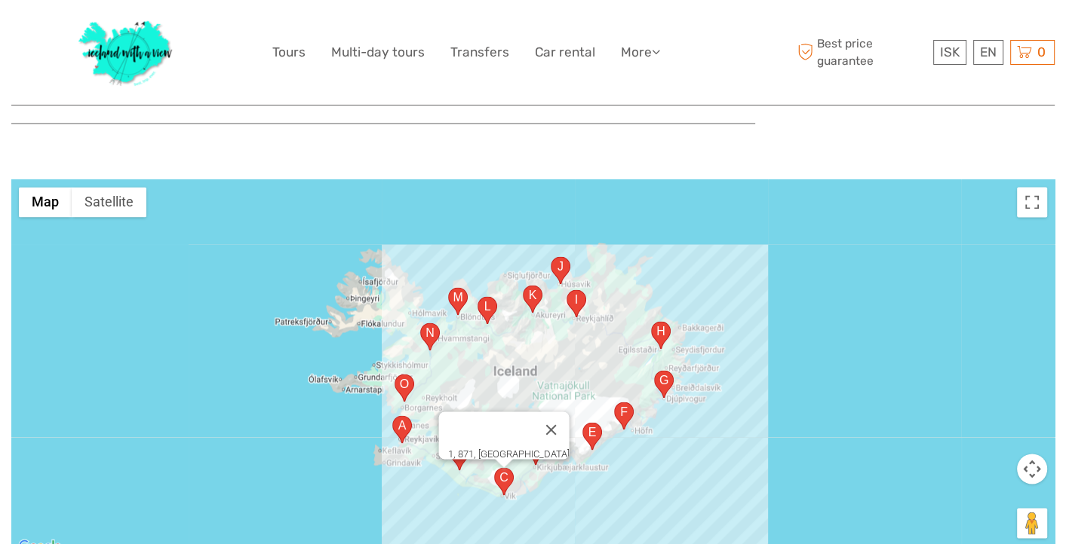
click at [302, 438] on div "1, 871, Iceland" at bounding box center [532, 367] width 1043 height 377
click at [260, 371] on div "1, 871, Iceland" at bounding box center [532, 367] width 1043 height 377
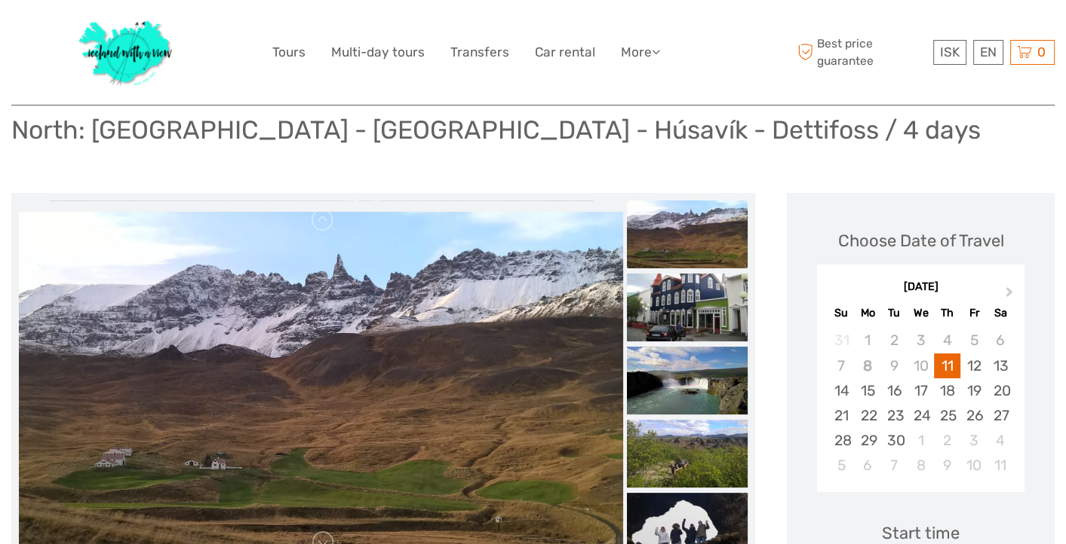
scroll to position [0, 0]
